Goal: Task Accomplishment & Management: Manage account settings

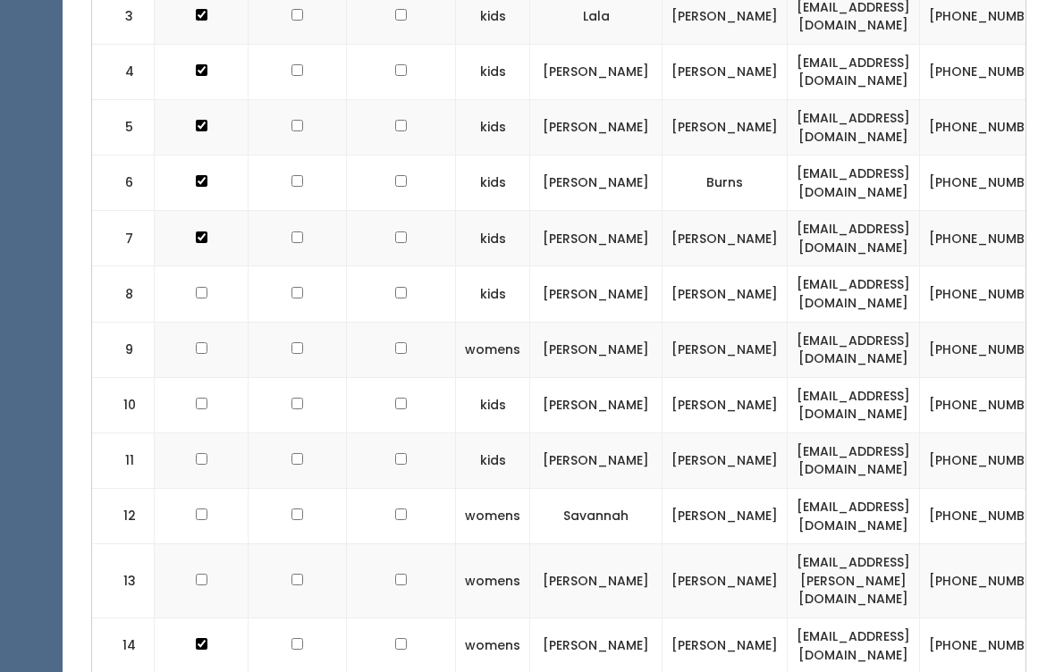
scroll to position [822, 0]
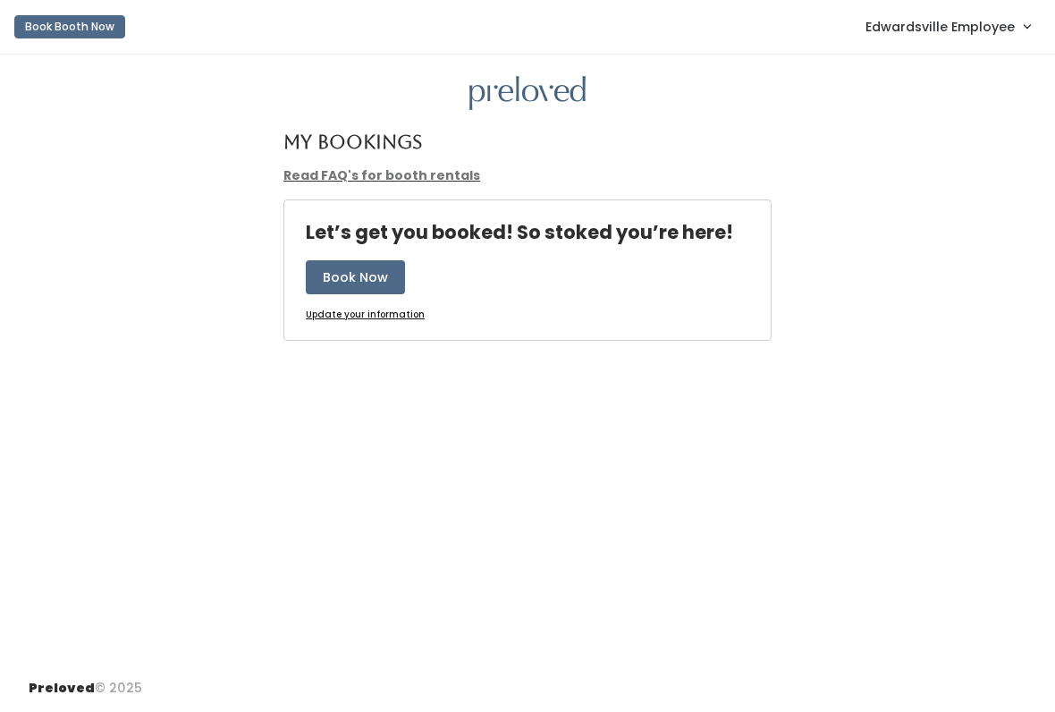
click at [978, 26] on span "Edwardsville Employee" at bounding box center [940, 27] width 149 height 20
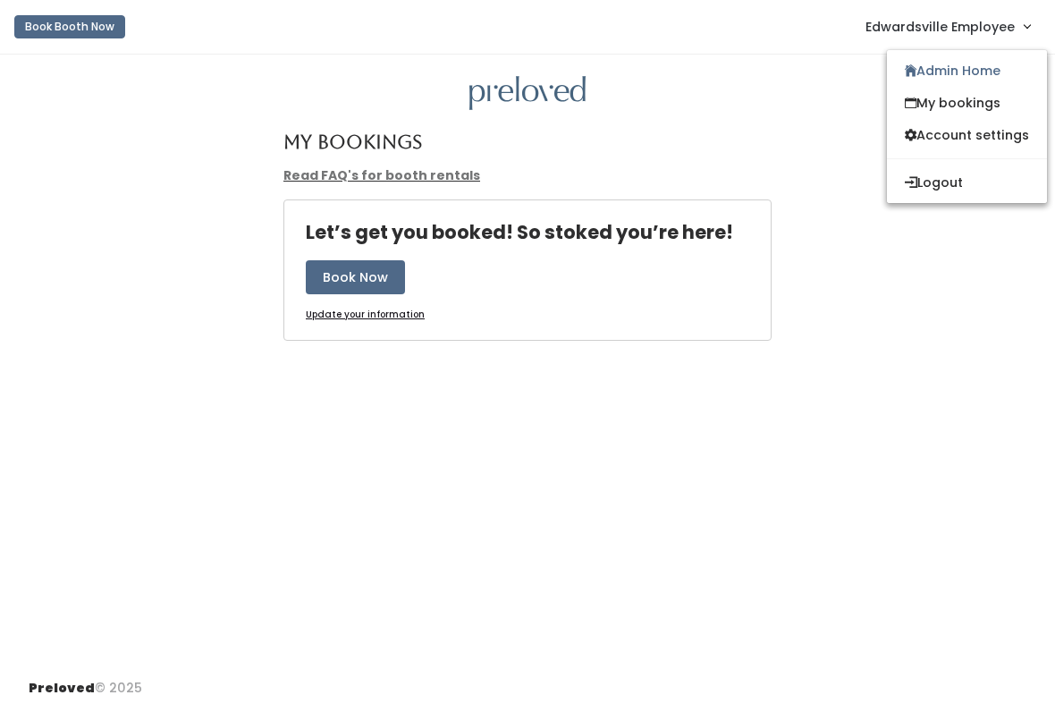
click at [983, 65] on link "Admin Home" at bounding box center [967, 71] width 160 height 32
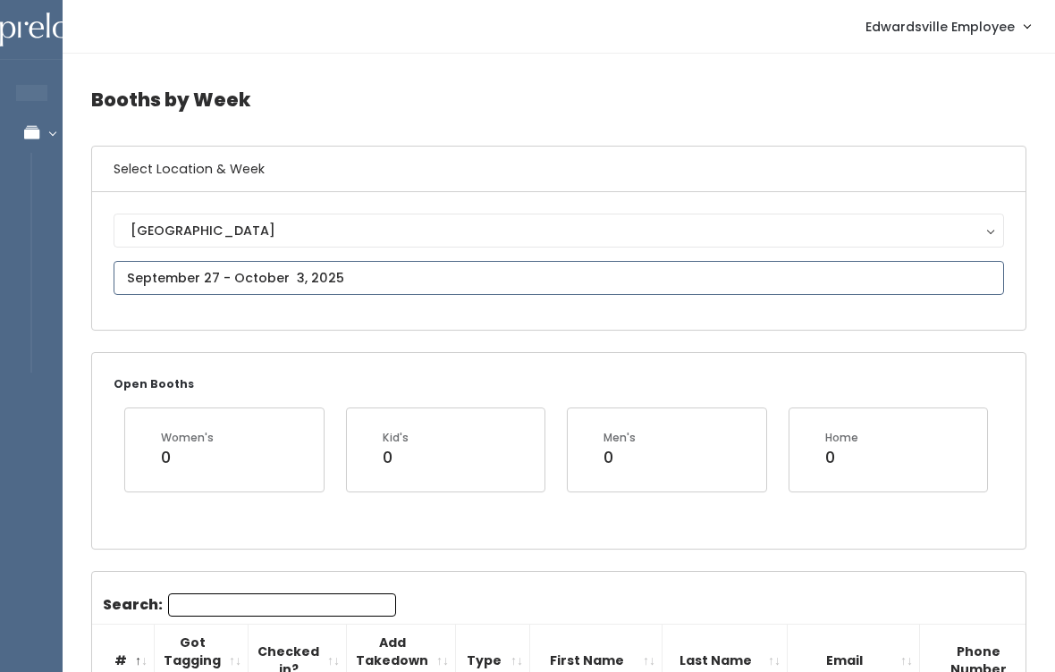
click at [385, 272] on input "text" at bounding box center [559, 278] width 891 height 34
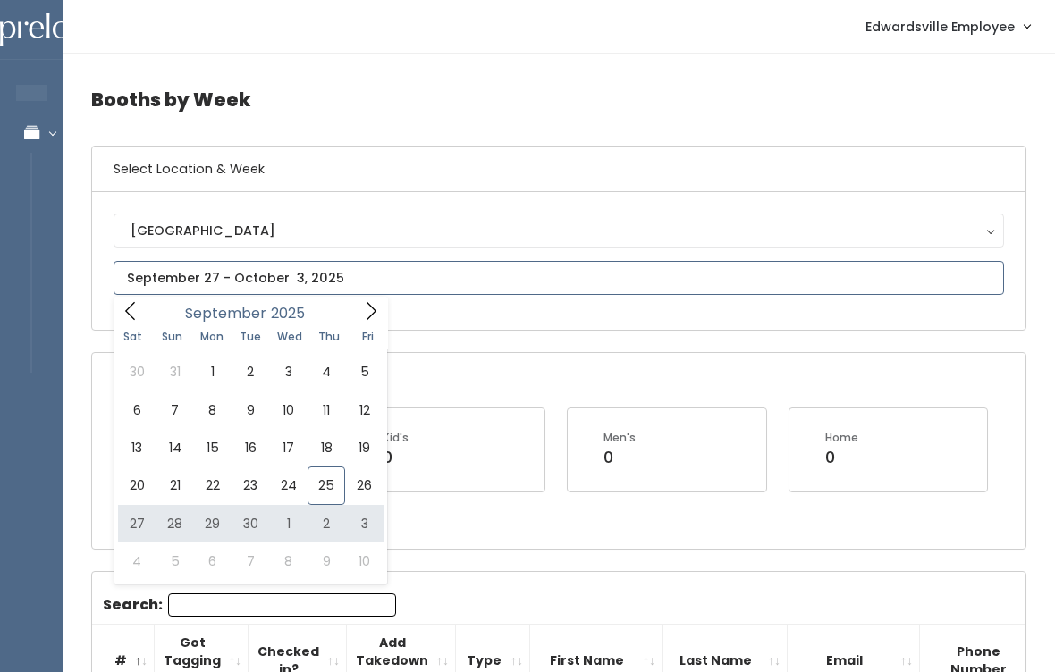
type input "September 27 to October 3"
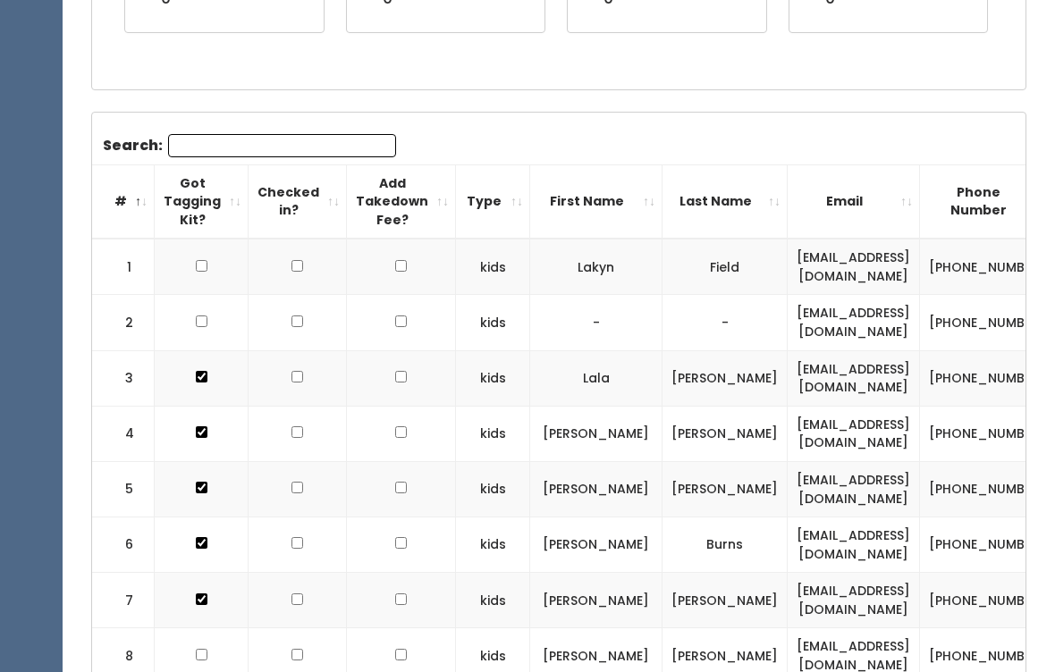
click at [330, 146] on input "Search:" at bounding box center [282, 146] width 228 height 23
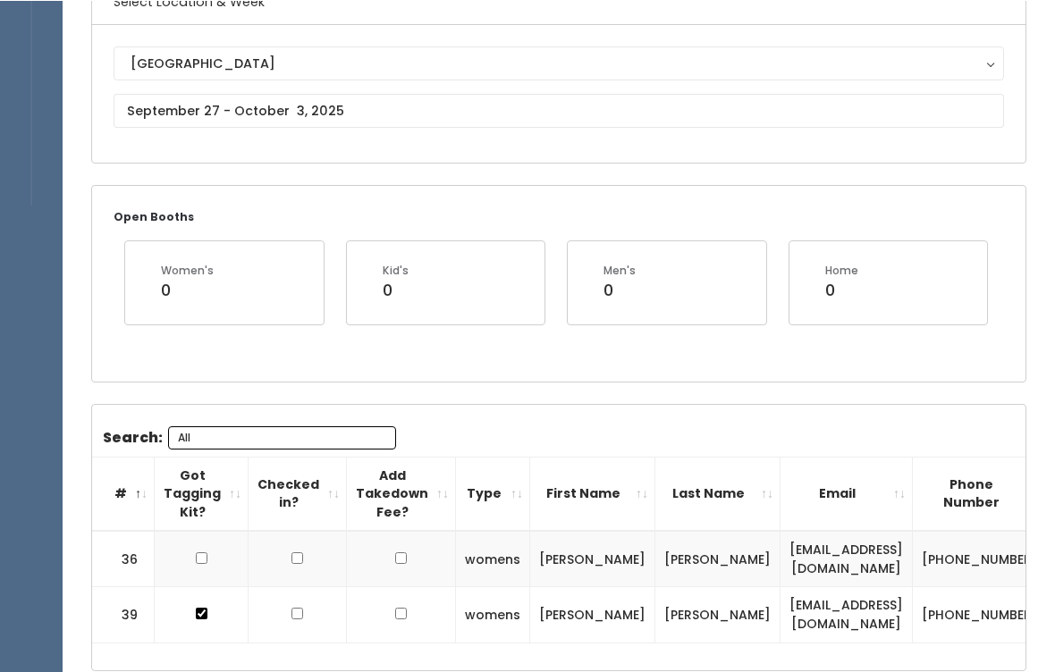
scroll to position [167, 0]
type input "All"
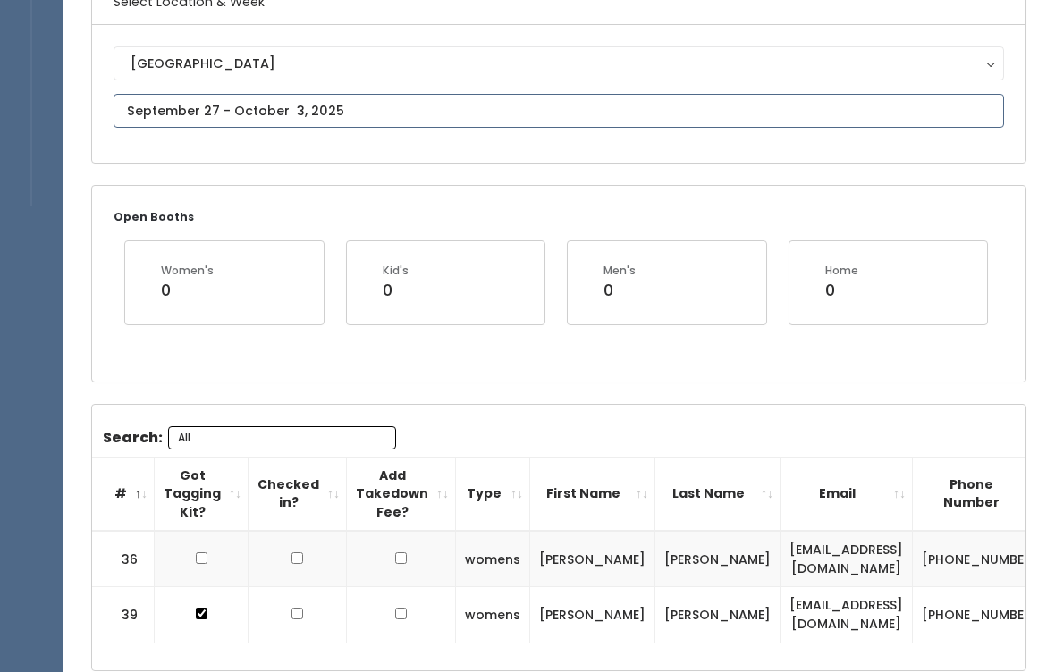
click at [432, 114] on input "text" at bounding box center [559, 111] width 891 height 34
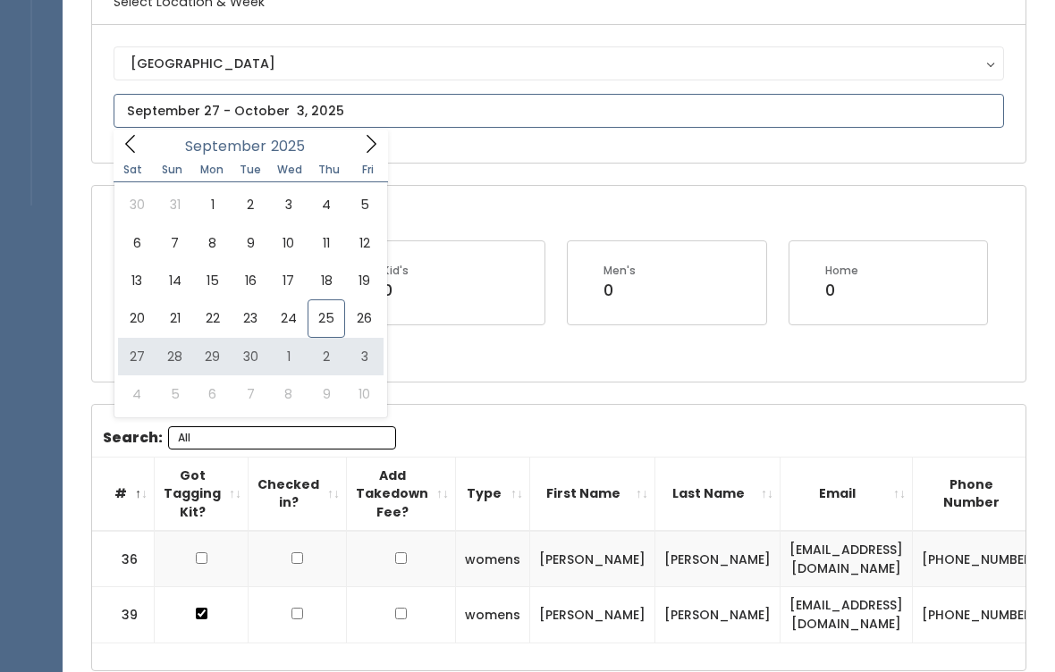
type input "September 27 to October 3"
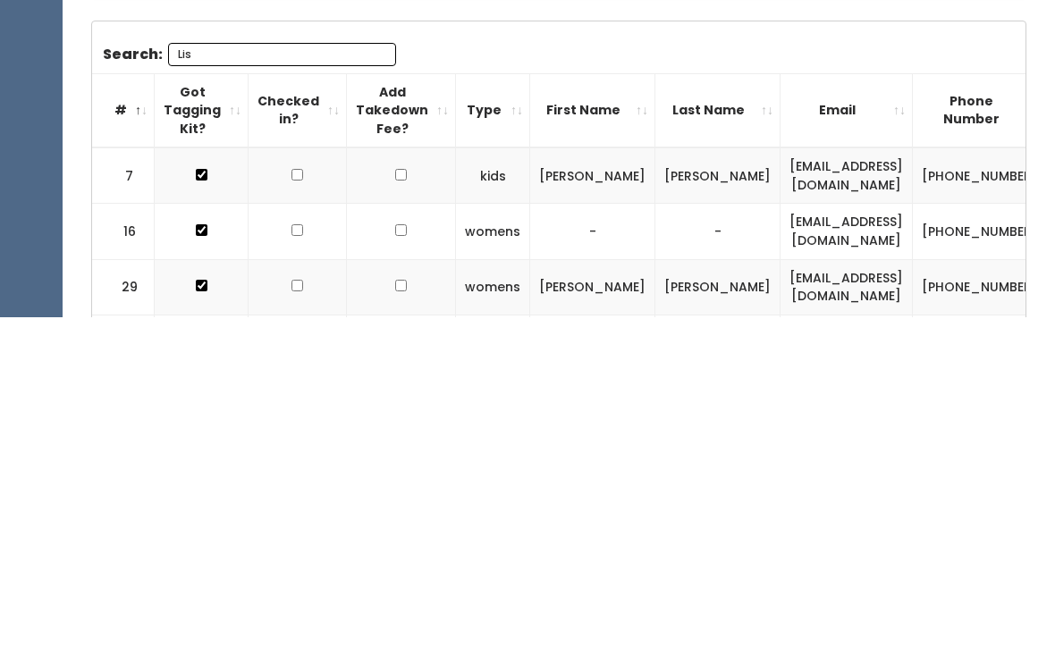
scroll to position [190, 0]
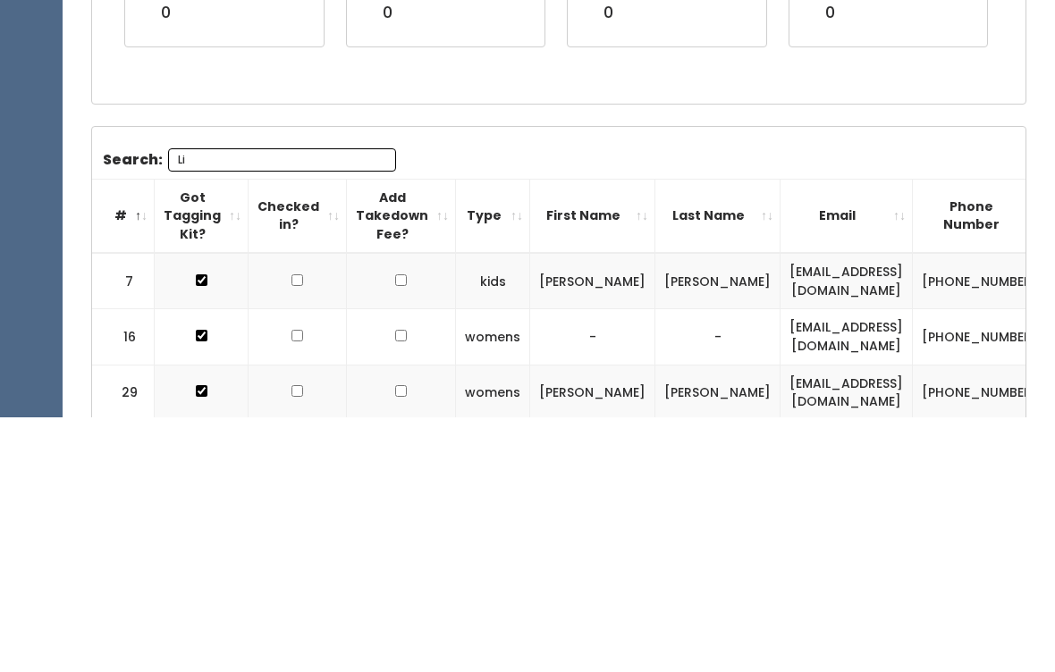
type input "L"
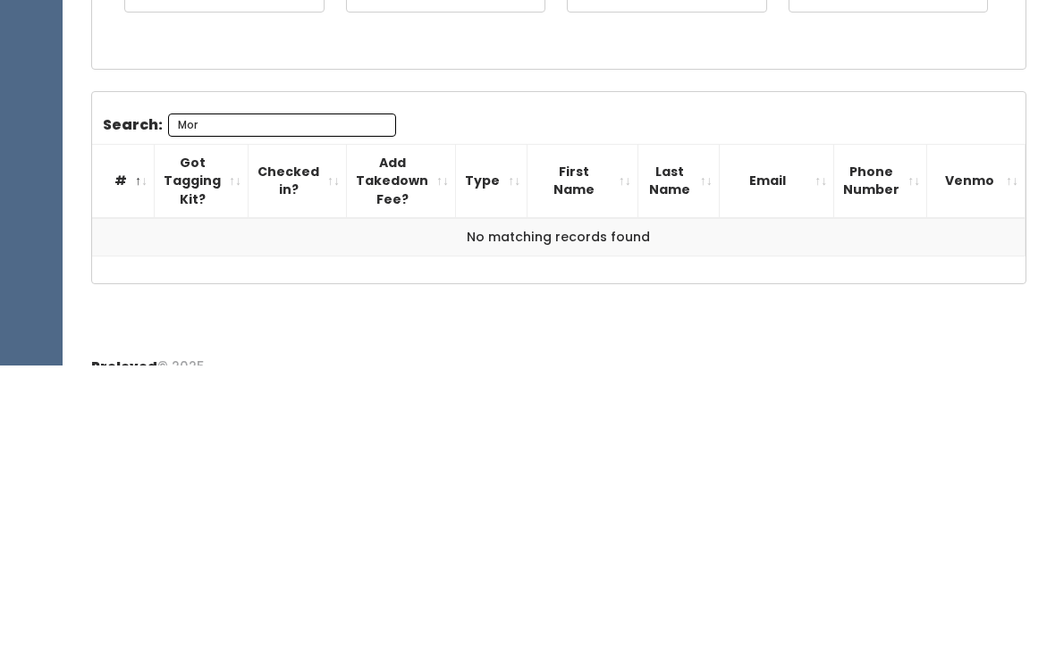
scroll to position [196, 0]
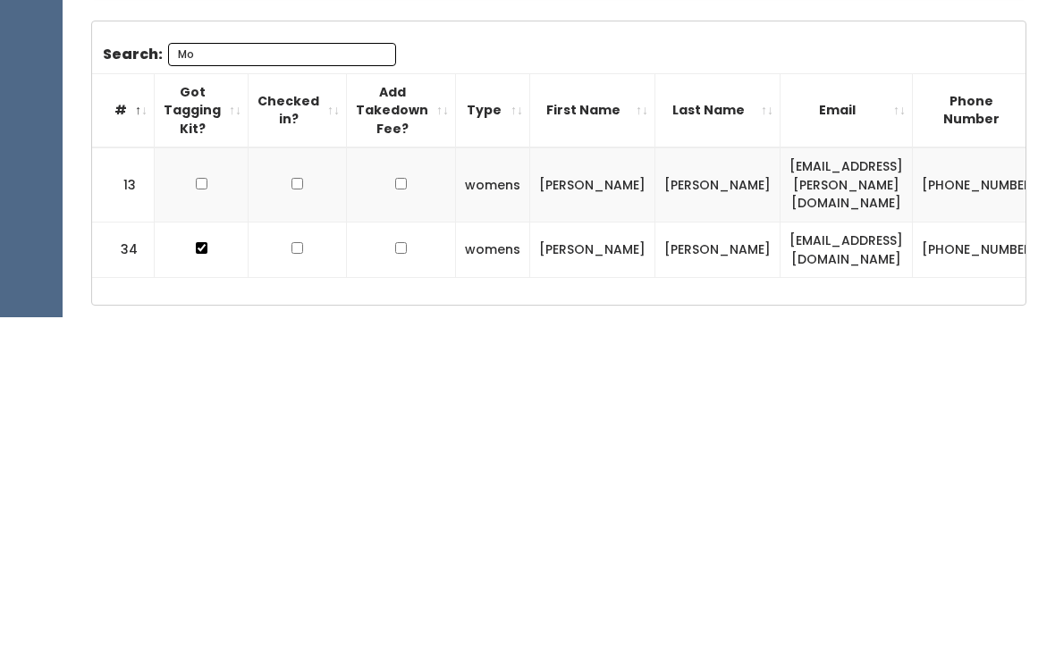
type input "M"
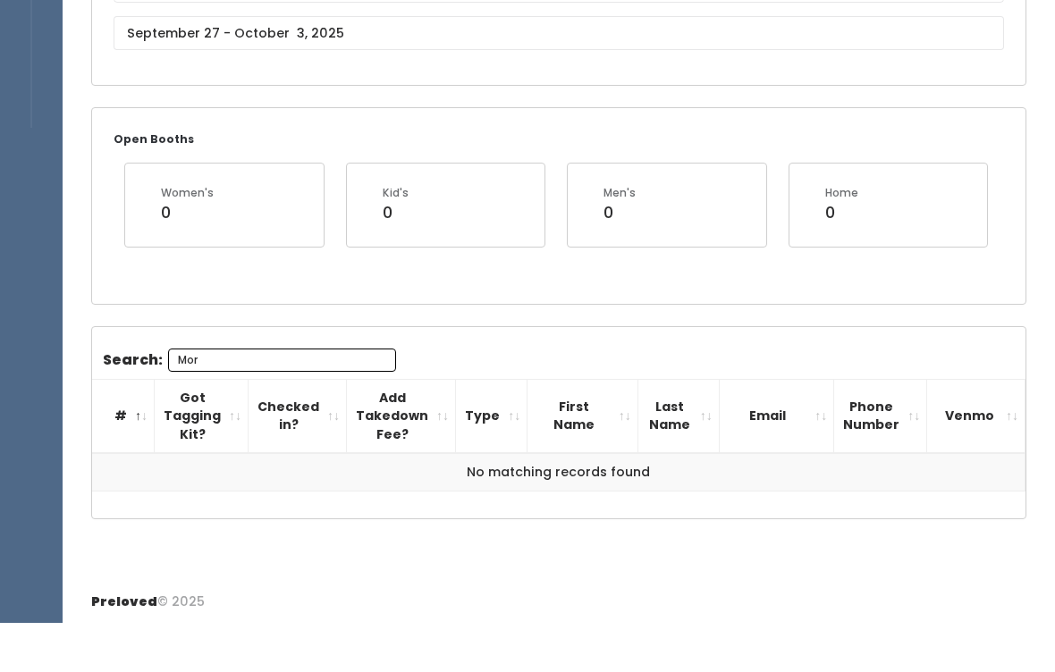
scroll to position [173, 0]
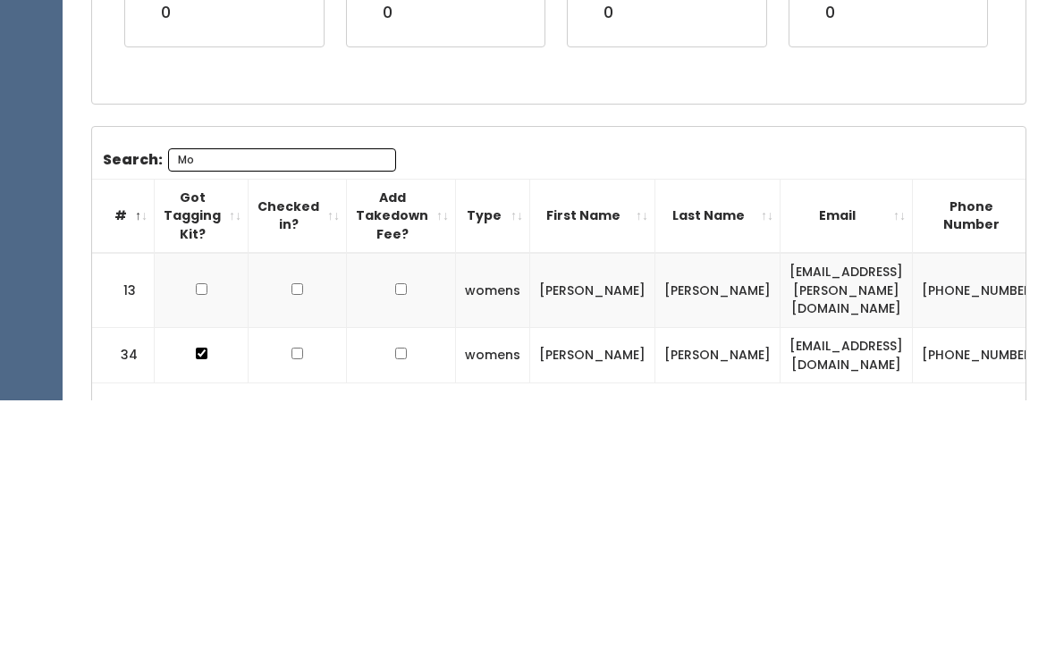
type input "M"
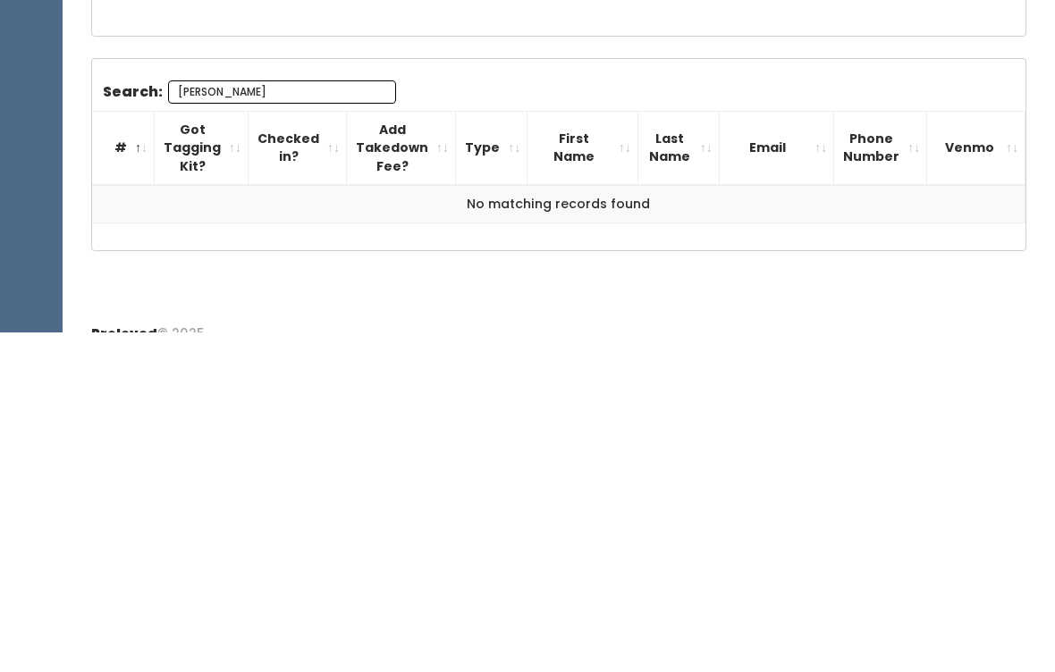
scroll to position [196, 0]
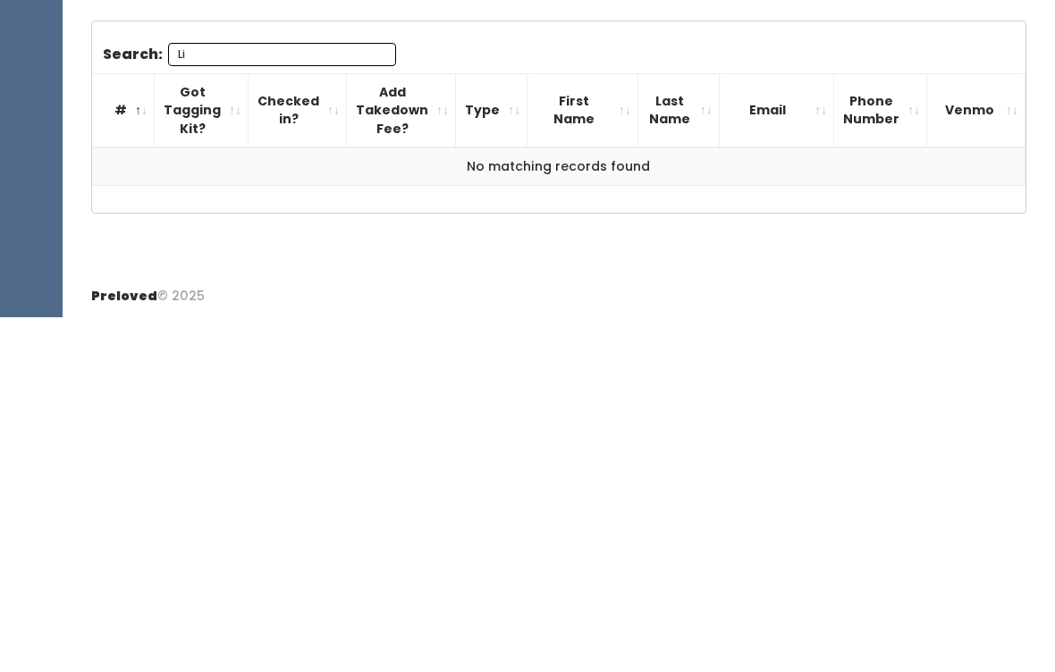
type input "L"
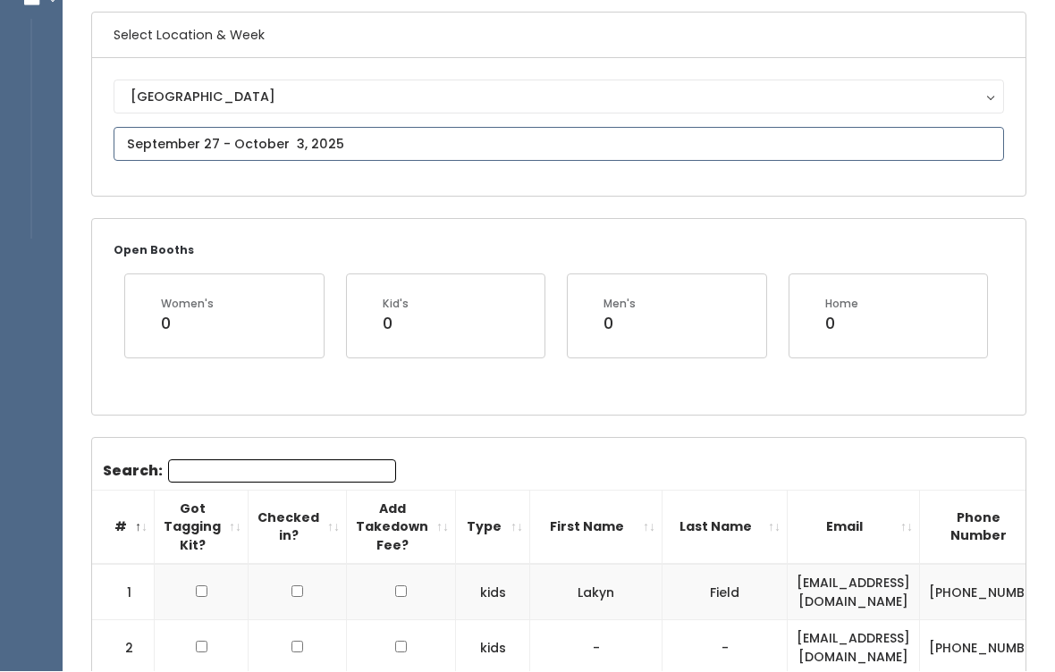
click at [493, 161] on input "text" at bounding box center [559, 146] width 891 height 34
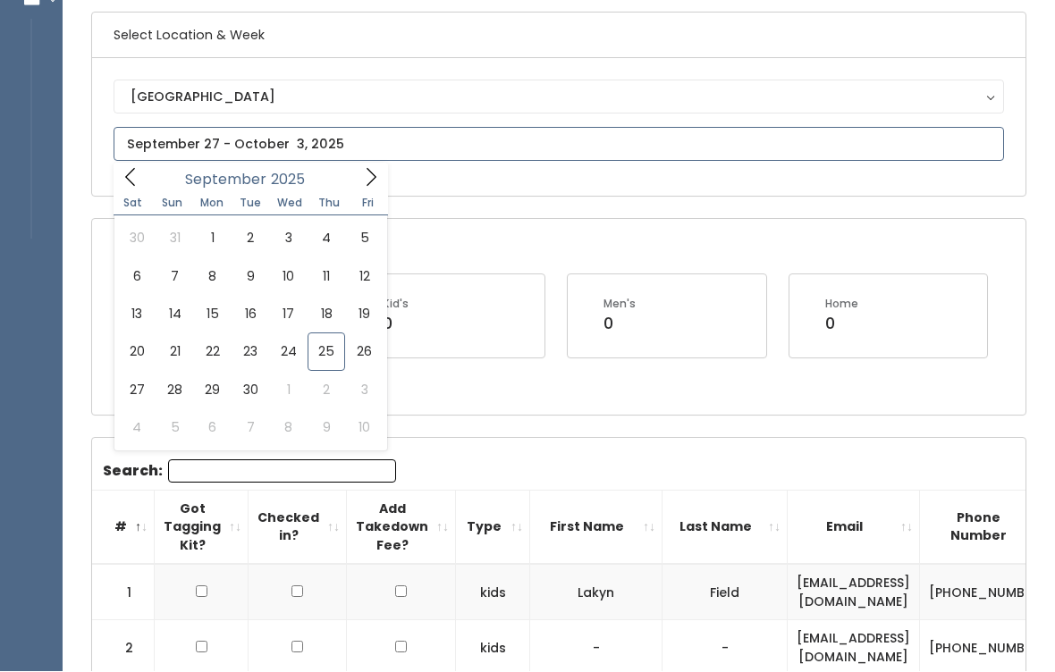
scroll to position [134, 0]
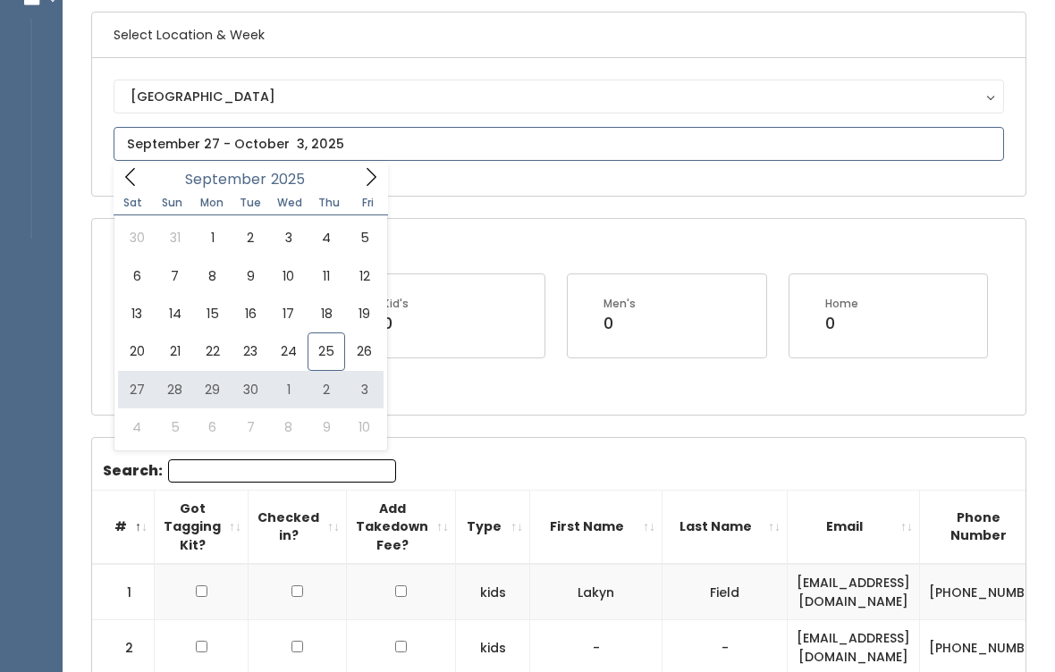
type input "[DATE] to [DATE]"
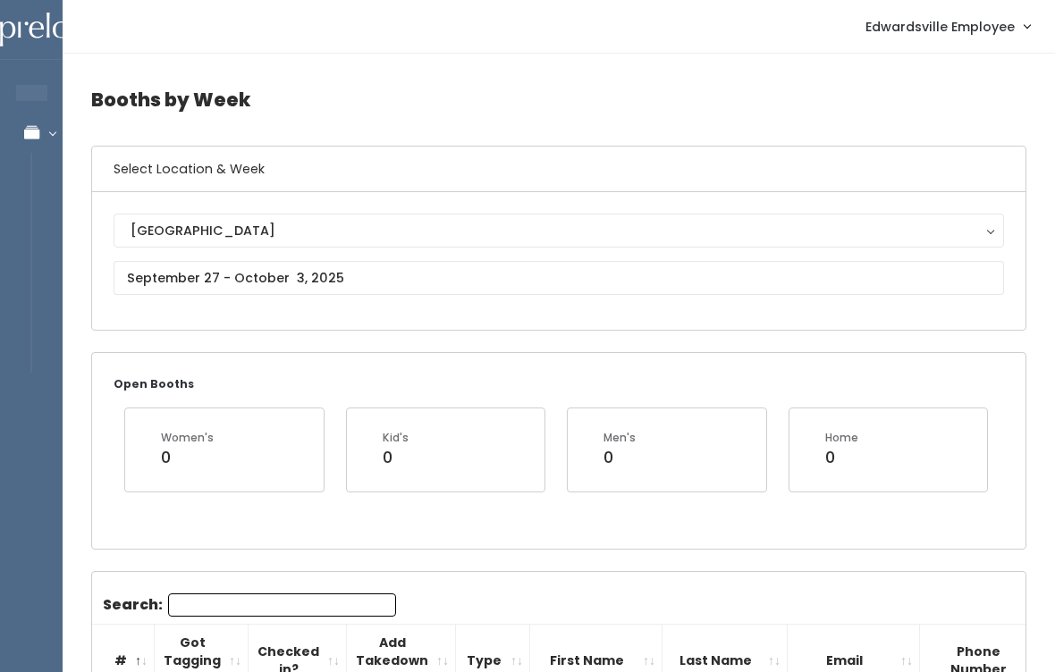
click at [342, 596] on input "Search:" at bounding box center [282, 605] width 228 height 23
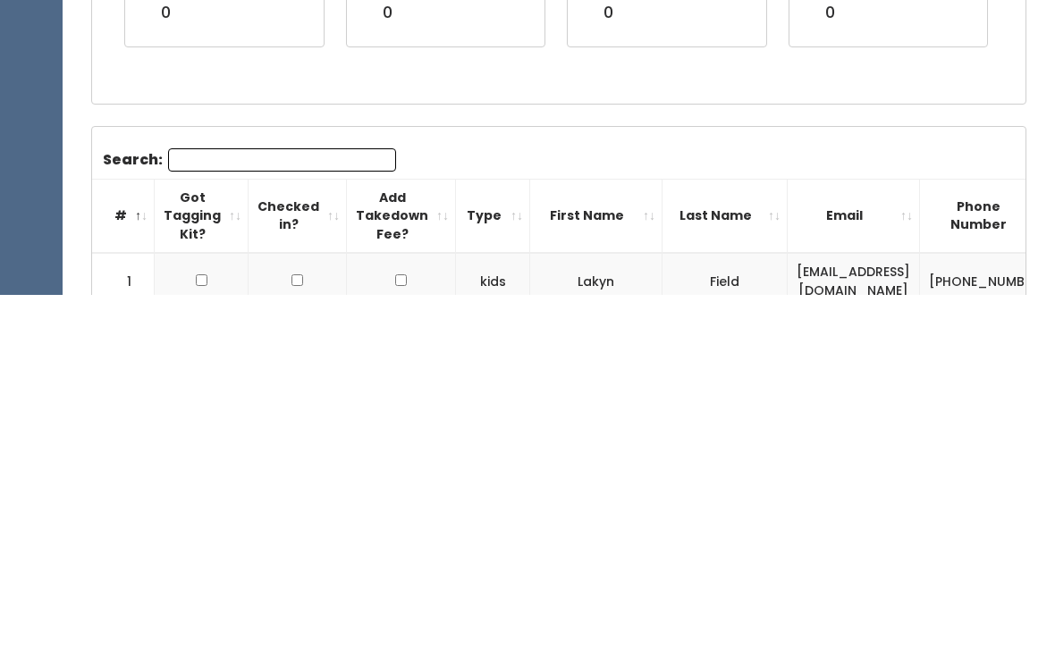
type input "M"
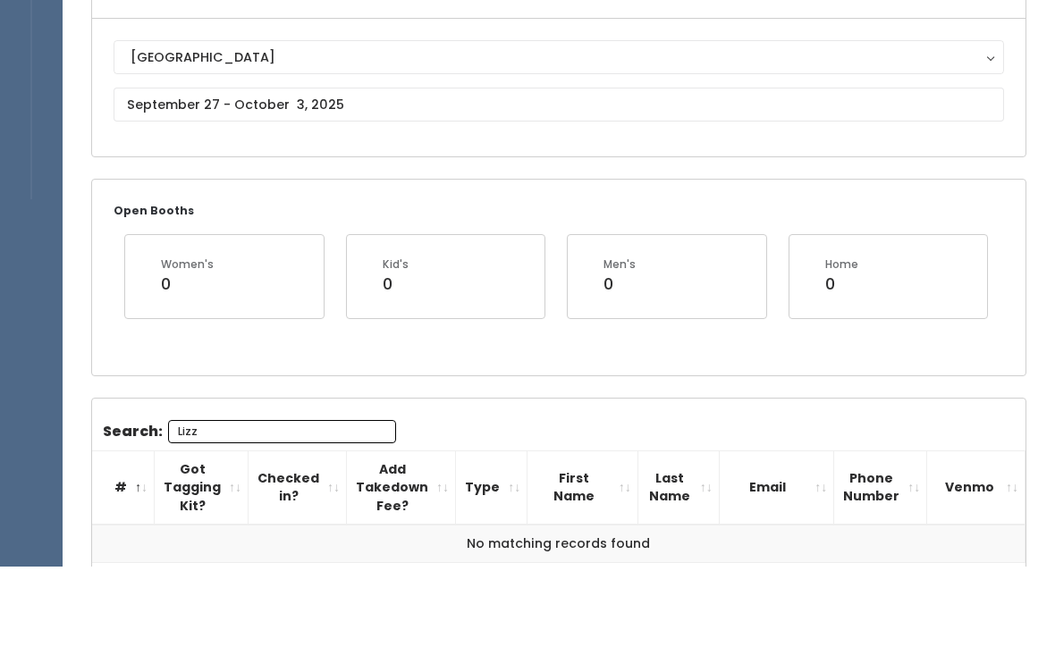
scroll to position [90, 0]
type input "Lizz"
click at [467, 171] on input "text" at bounding box center [559, 188] width 891 height 34
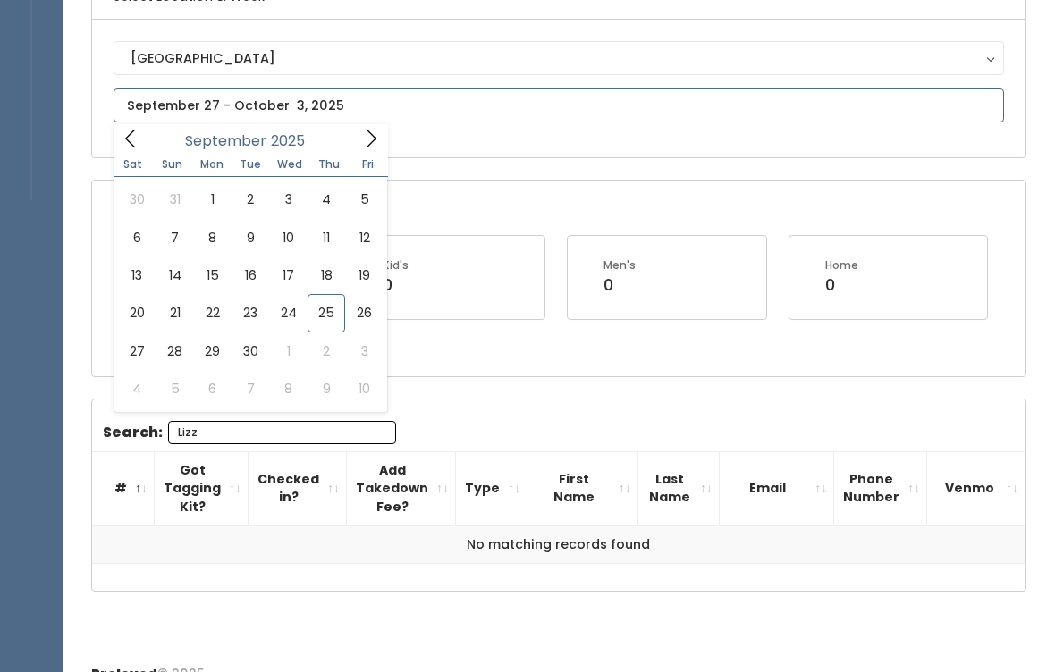
scroll to position [173, 0]
click at [372, 149] on span at bounding box center [371, 138] width 34 height 28
type input "October 4 to October 10"
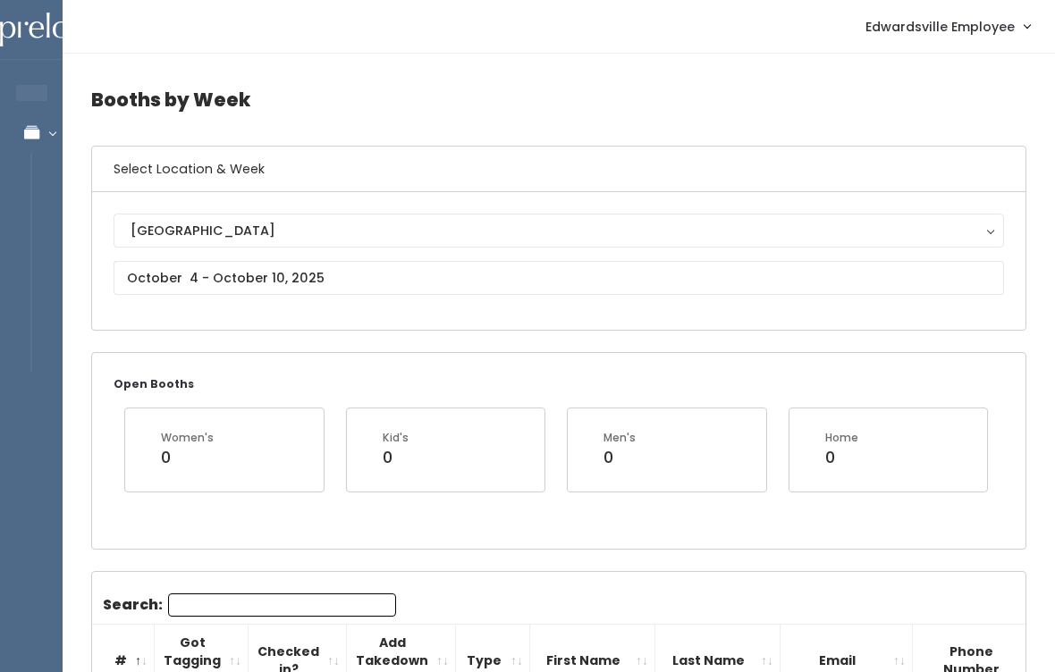
click at [354, 601] on input "Search:" at bounding box center [282, 605] width 228 height 23
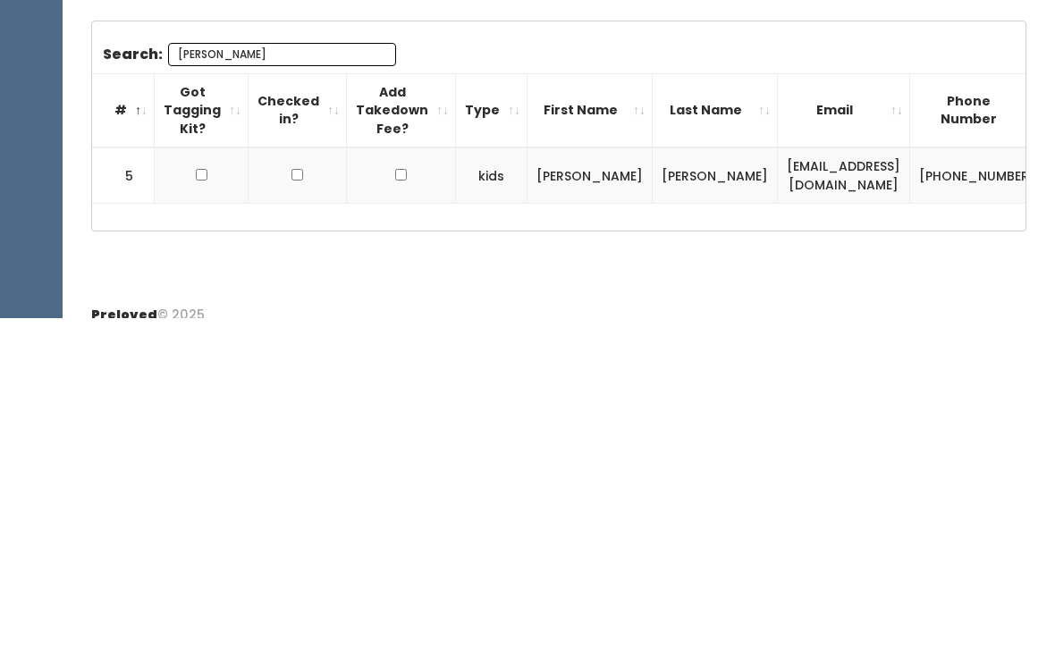
scroll to position [197, 0]
type input "L"
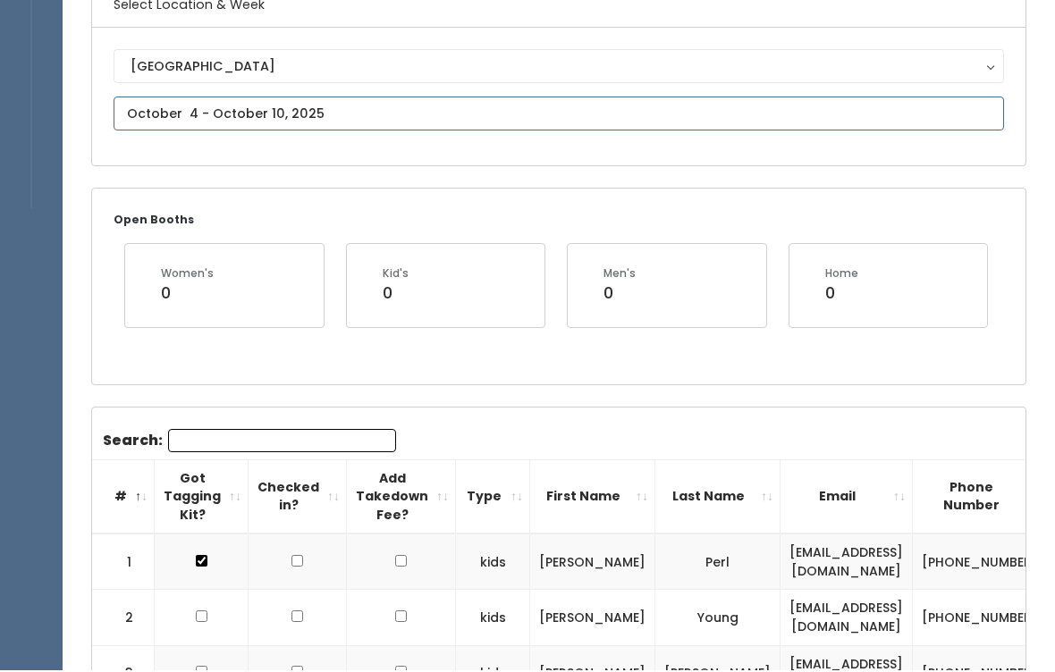
click at [688, 113] on input "text" at bounding box center [559, 116] width 891 height 34
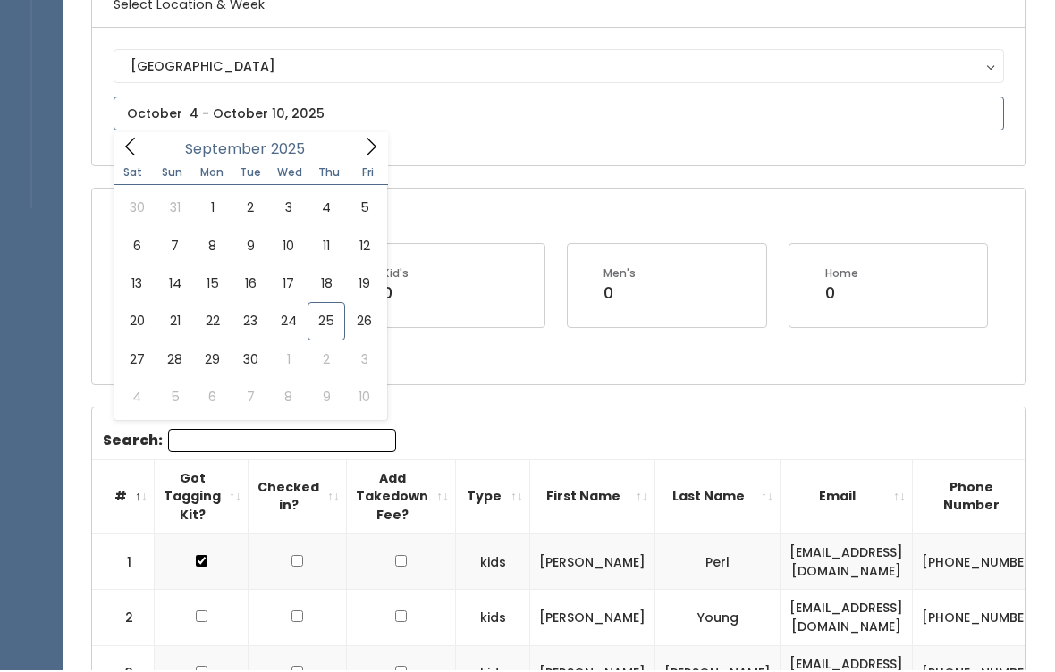
scroll to position [165, 0]
type input "September 20 to September 26"
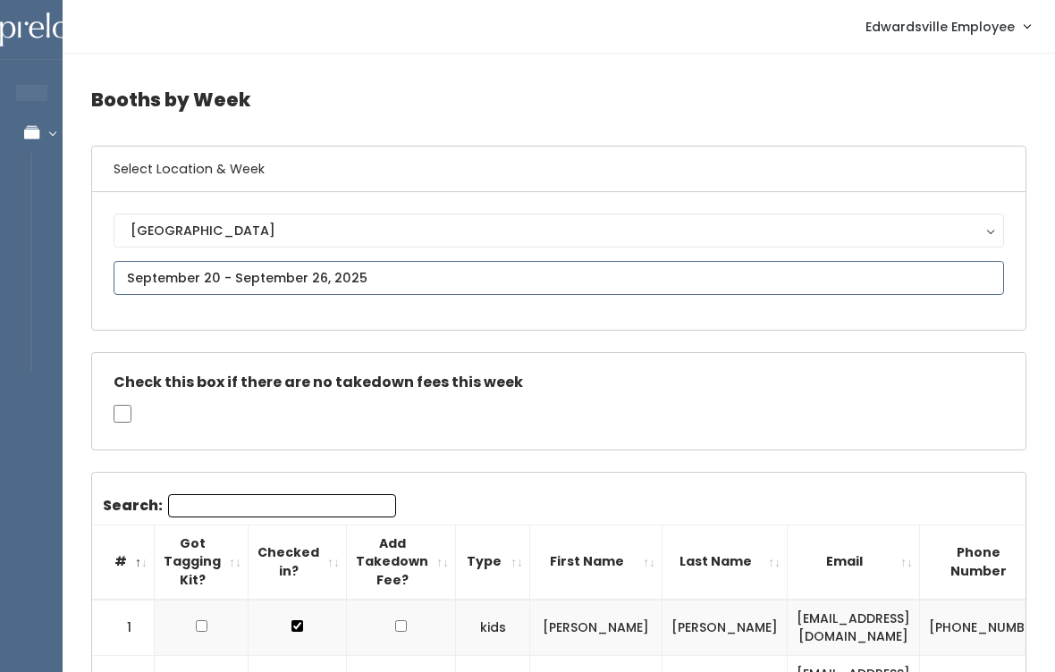
click at [403, 269] on input "text" at bounding box center [559, 278] width 891 height 34
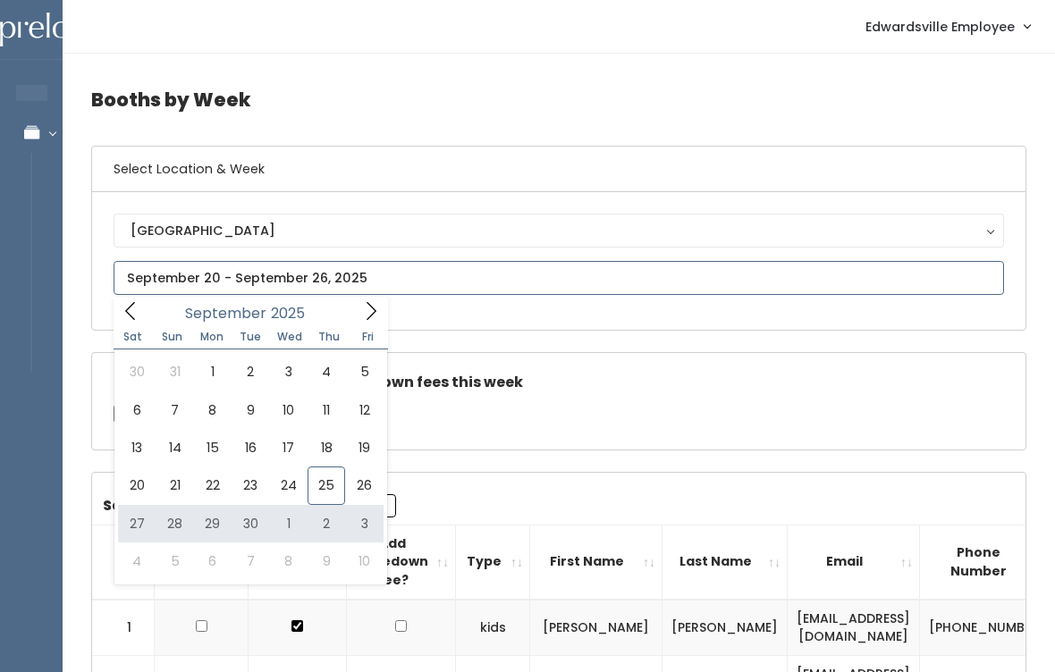
type input "[DATE] to [DATE]"
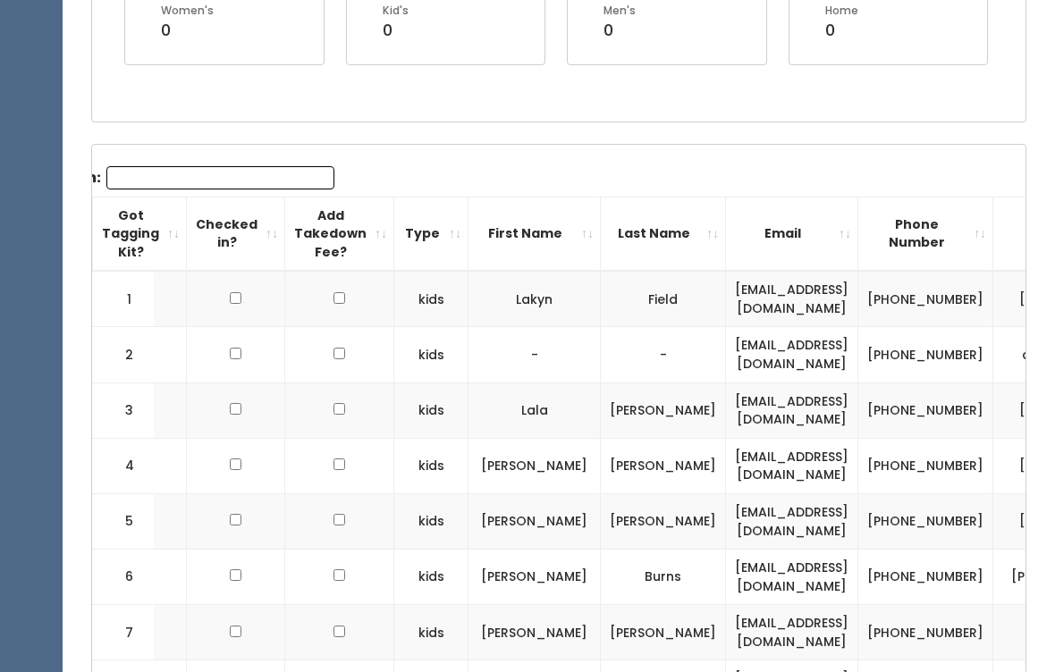
scroll to position [0, 2]
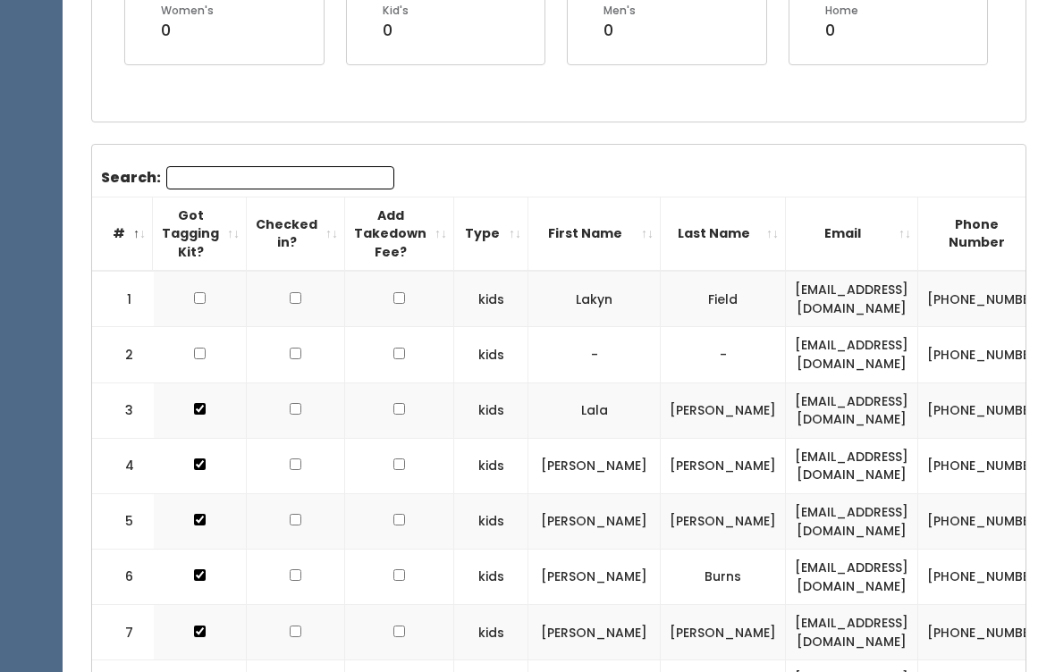
click at [333, 177] on input "Search:" at bounding box center [280, 177] width 228 height 23
type input "A"
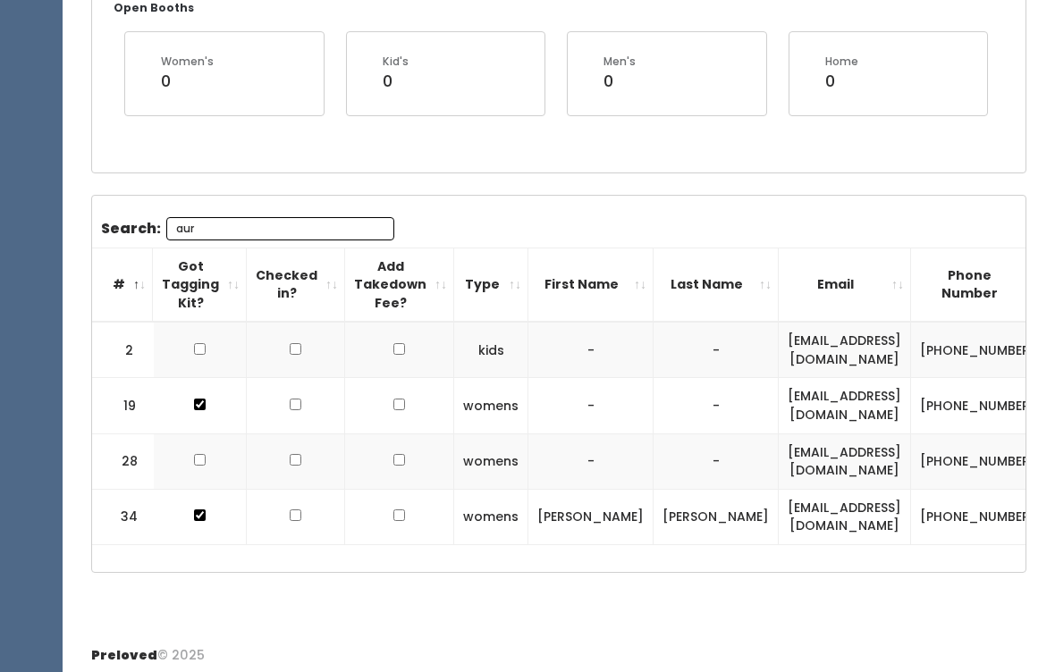
scroll to position [267, 0]
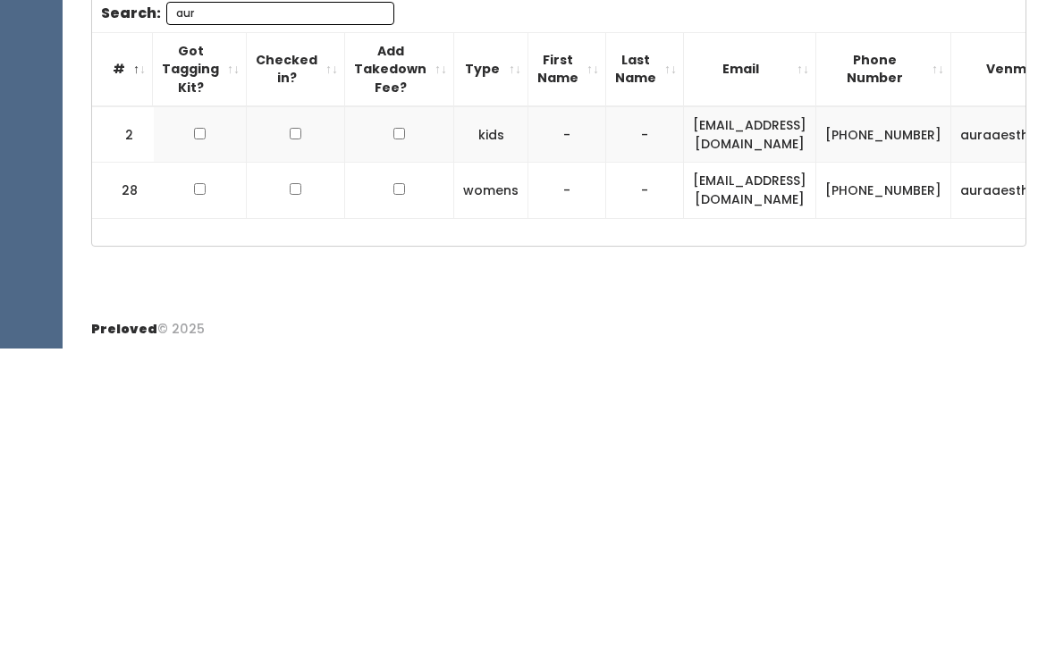
type input "aur"
click at [190, 431] on td at bounding box center [200, 459] width 94 height 56
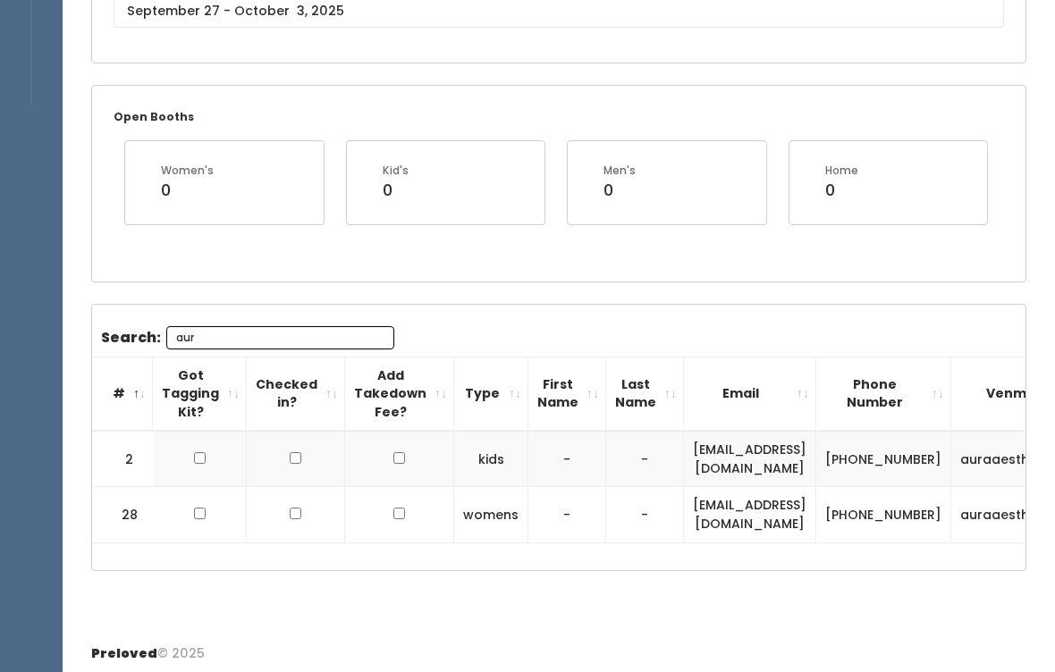
click at [207, 442] on td at bounding box center [200, 459] width 94 height 56
click at [198, 516] on input "checkbox" at bounding box center [200, 514] width 12 height 12
checkbox input "true"
click at [203, 452] on input "checkbox" at bounding box center [200, 458] width 12 height 12
checkbox input "true"
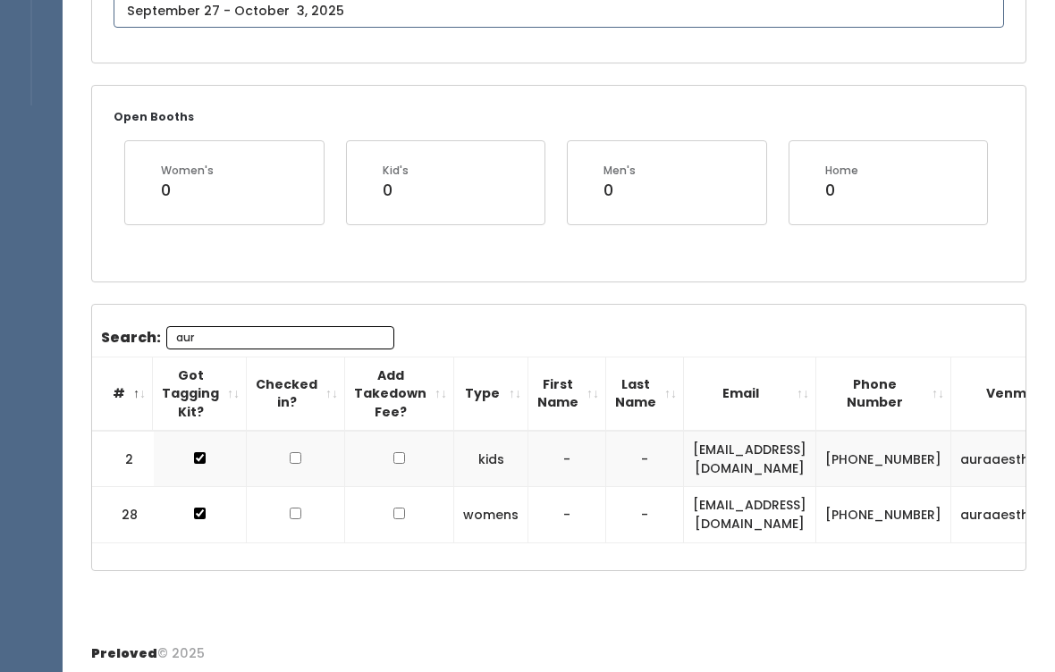
click at [579, 21] on input "text" at bounding box center [559, 11] width 891 height 34
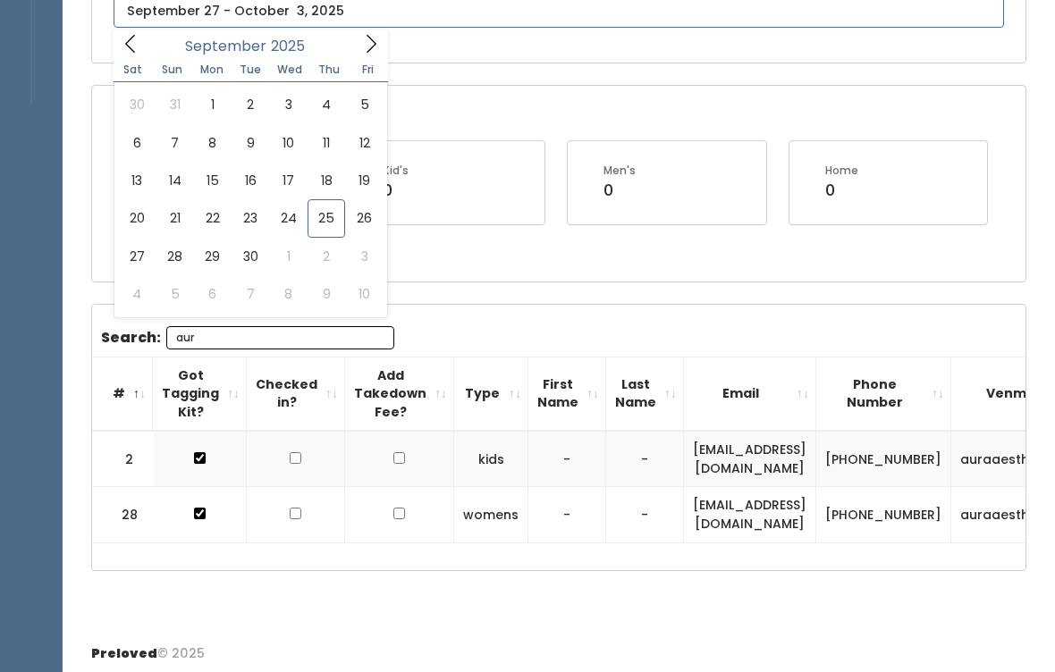
type input "September 20 to September 26"
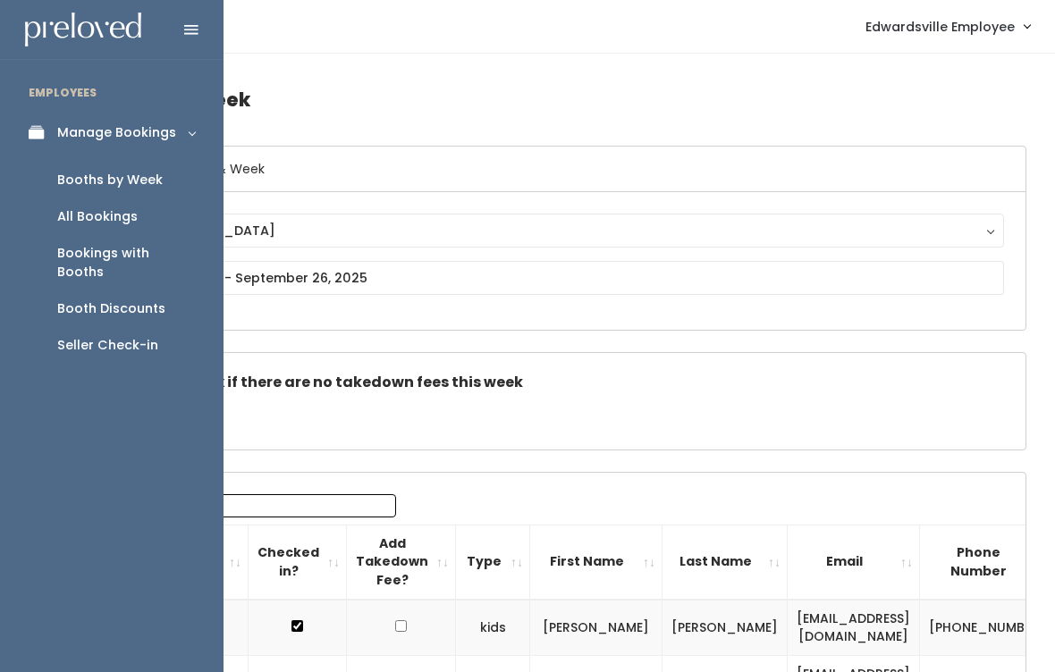
click at [148, 300] on div "Booth Discounts" at bounding box center [111, 309] width 108 height 19
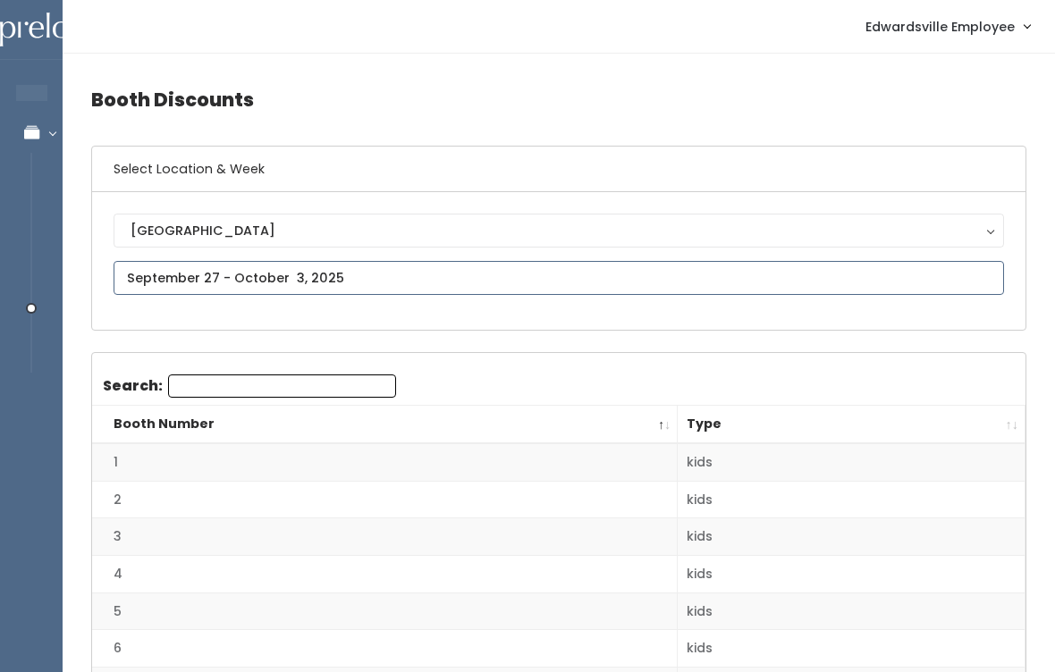
click at [378, 269] on input "text" at bounding box center [559, 278] width 891 height 34
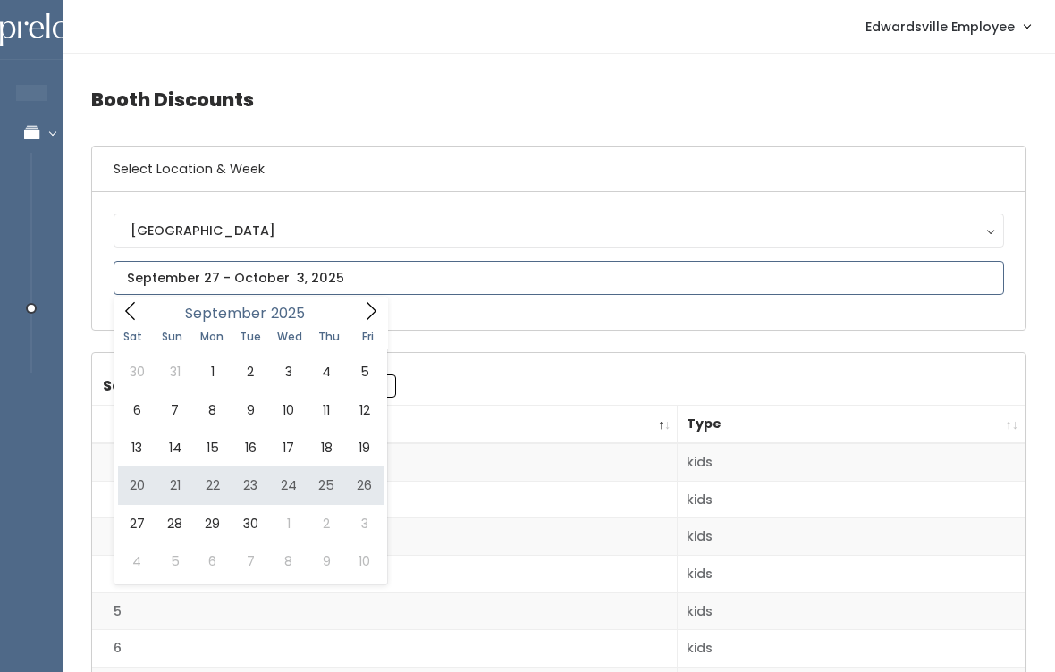
type input "[DATE] to [DATE]"
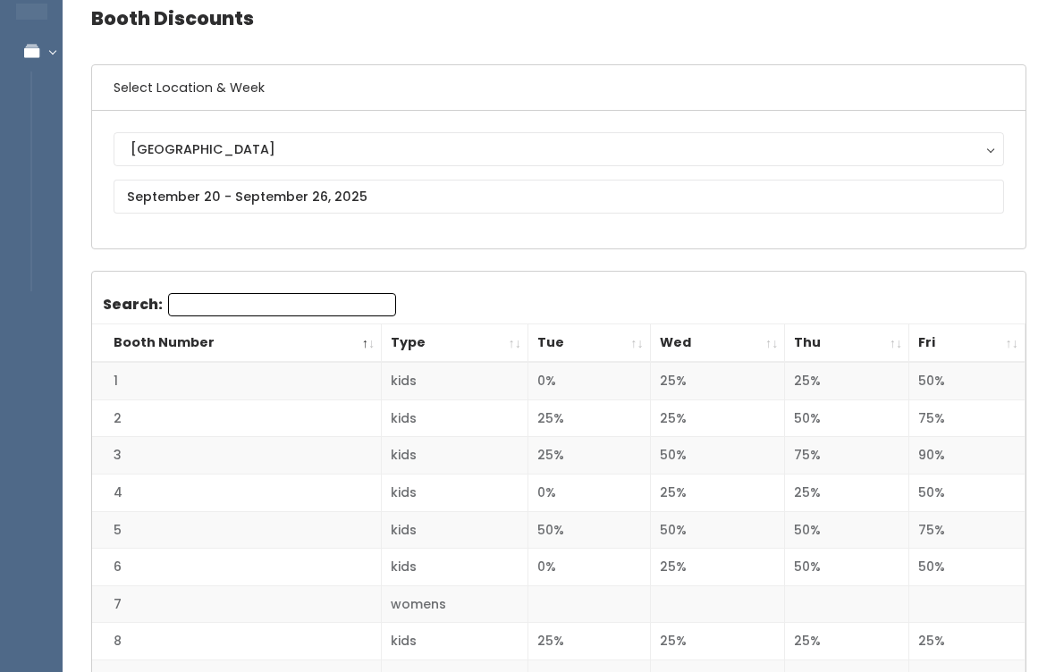
scroll to position [81, 0]
